Goal: Task Accomplishment & Management: Use online tool/utility

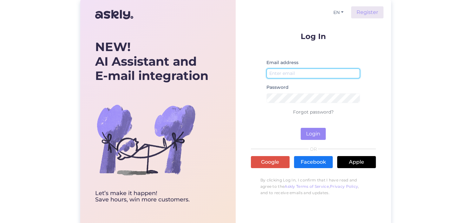
click at [327, 75] on input "email" at bounding box center [313, 73] width 94 height 10
type input "[EMAIL_ADDRESS][DOMAIN_NAME]"
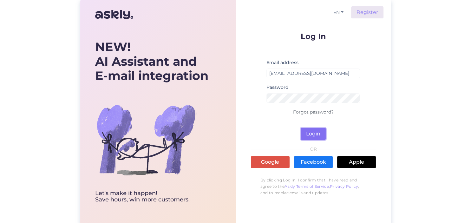
click at [318, 134] on button "Login" at bounding box center [313, 134] width 25 height 12
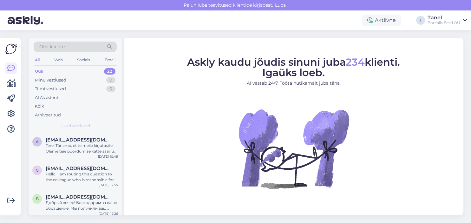
click at [449, 22] on div "Borealis Eesti OÜ" at bounding box center [443, 22] width 33 height 5
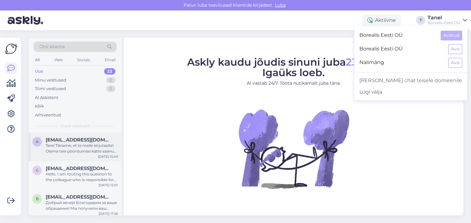
click at [79, 148] on div "Tere! Täname, et te meile kirjutasite! Oleme teie pöördumise kätte saanud ja va…" at bounding box center [82, 148] width 72 height 11
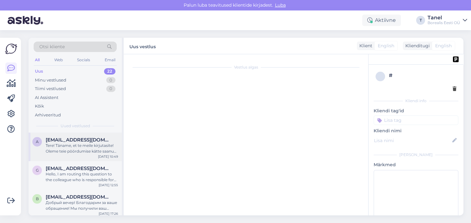
scroll to position [24, 0]
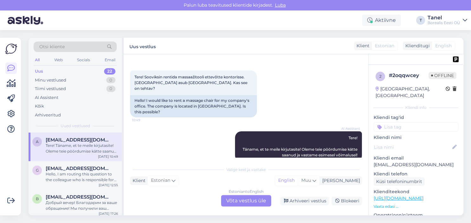
click at [444, 20] on div "Borealis Eesti OÜ" at bounding box center [443, 22] width 33 height 5
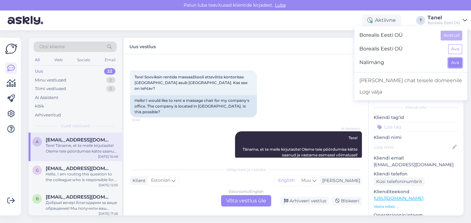
click at [455, 62] on button "Ava" at bounding box center [455, 63] width 14 height 10
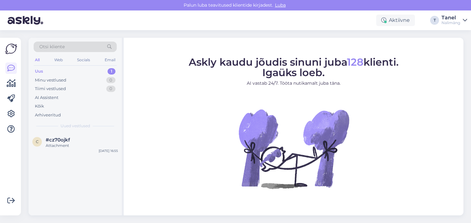
click at [58, 69] on div "Uus 1" at bounding box center [75, 71] width 83 height 9
click at [56, 144] on div "Attachment" at bounding box center [82, 146] width 72 height 6
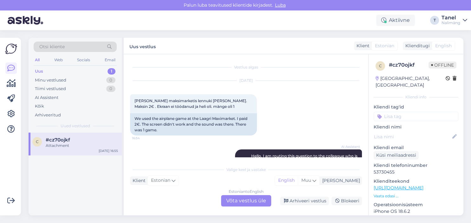
scroll to position [86, 0]
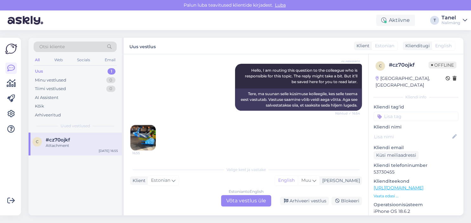
click at [148, 137] on img at bounding box center [142, 137] width 25 height 25
click at [316, 180] on icon at bounding box center [314, 180] width 4 height 7
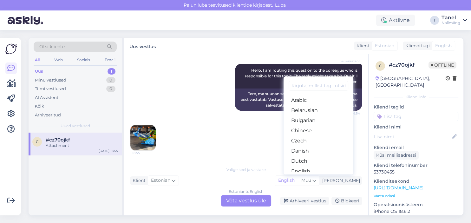
click at [251, 145] on div "16:55" at bounding box center [246, 138] width 232 height 40
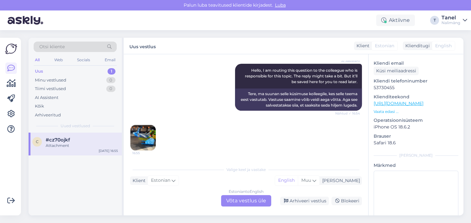
scroll to position [85, 0]
click at [311, 181] on span "Muu" at bounding box center [306, 180] width 10 height 6
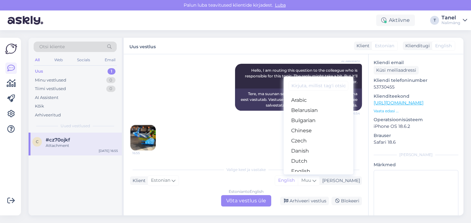
click at [264, 148] on div "16:55" at bounding box center [246, 138] width 232 height 40
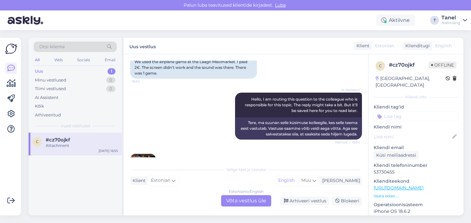
scroll to position [86, 0]
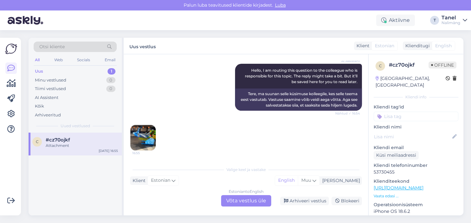
click at [280, 3] on span "Luba" at bounding box center [280, 5] width 15 height 6
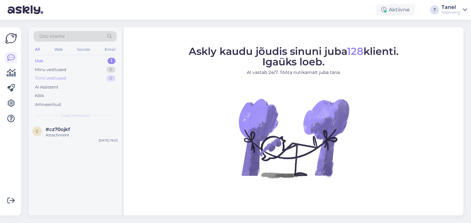
click at [53, 78] on div "Tiimi vestlused" at bounding box center [50, 78] width 31 height 6
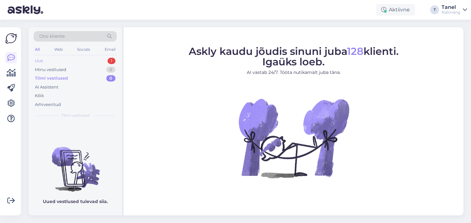
click at [44, 60] on div "Uus 1" at bounding box center [75, 60] width 83 height 9
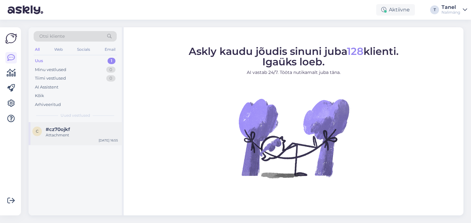
click at [67, 134] on div "Attachment" at bounding box center [82, 135] width 72 height 6
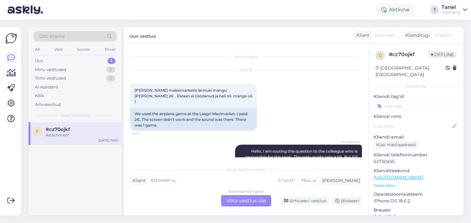
scroll to position [75, 0]
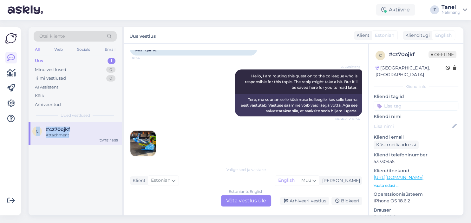
drag, startPoint x: 68, startPoint y: 138, endPoint x: 69, endPoint y: 82, distance: 55.2
click at [69, 132] on div "Attachment" at bounding box center [82, 135] width 72 height 6
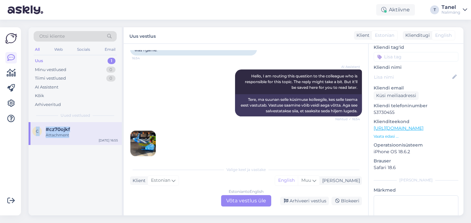
scroll to position [87, 0]
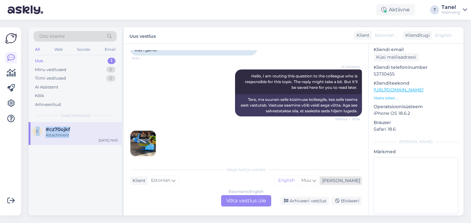
click at [354, 181] on div "[PERSON_NAME]" at bounding box center [340, 180] width 40 height 7
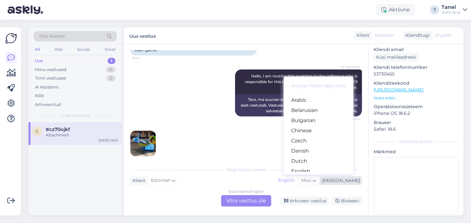
click at [316, 181] on icon at bounding box center [314, 180] width 4 height 7
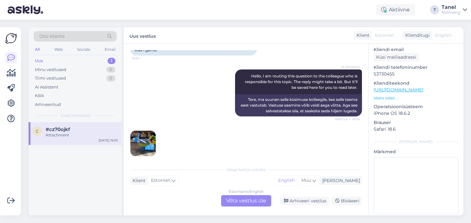
scroll to position [0, 0]
